Goal: Check status: Check status

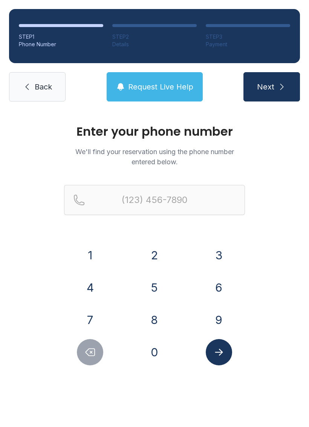
click at [219, 257] on button "3" at bounding box center [218, 255] width 26 height 26
click at [90, 311] on button "7" at bounding box center [90, 320] width 26 height 26
click at [157, 252] on button "2" at bounding box center [154, 255] width 26 height 26
click at [151, 278] on button "5" at bounding box center [154, 288] width 26 height 26
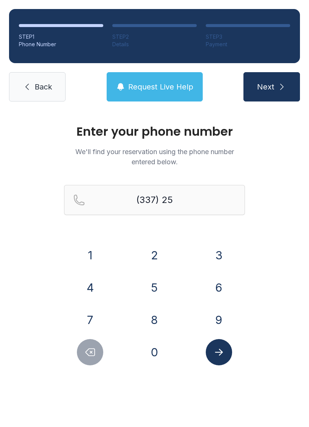
click at [95, 316] on button "7" at bounding box center [90, 320] width 26 height 26
click at [89, 261] on button "1" at bounding box center [90, 255] width 26 height 26
click at [94, 278] on button "4" at bounding box center [90, 288] width 26 height 26
click at [93, 317] on button "7" at bounding box center [90, 320] width 26 height 26
click at [217, 259] on button "3" at bounding box center [218, 255] width 26 height 26
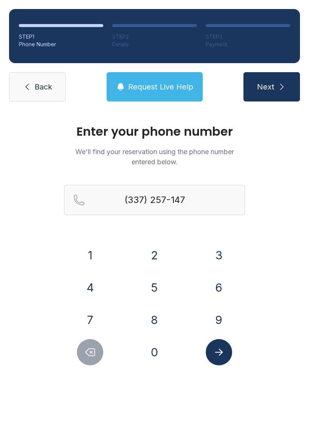
type input "[PHONE_NUMBER]"
click at [268, 91] on span "Next" at bounding box center [265, 87] width 17 height 11
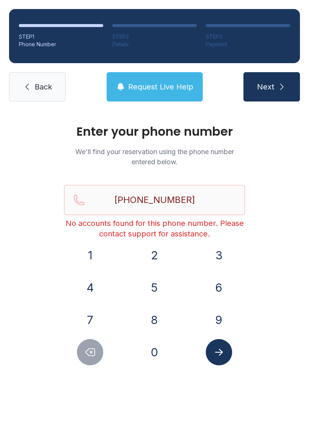
click at [41, 84] on span "Back" at bounding box center [43, 87] width 17 height 11
